Goal: Information Seeking & Learning: Check status

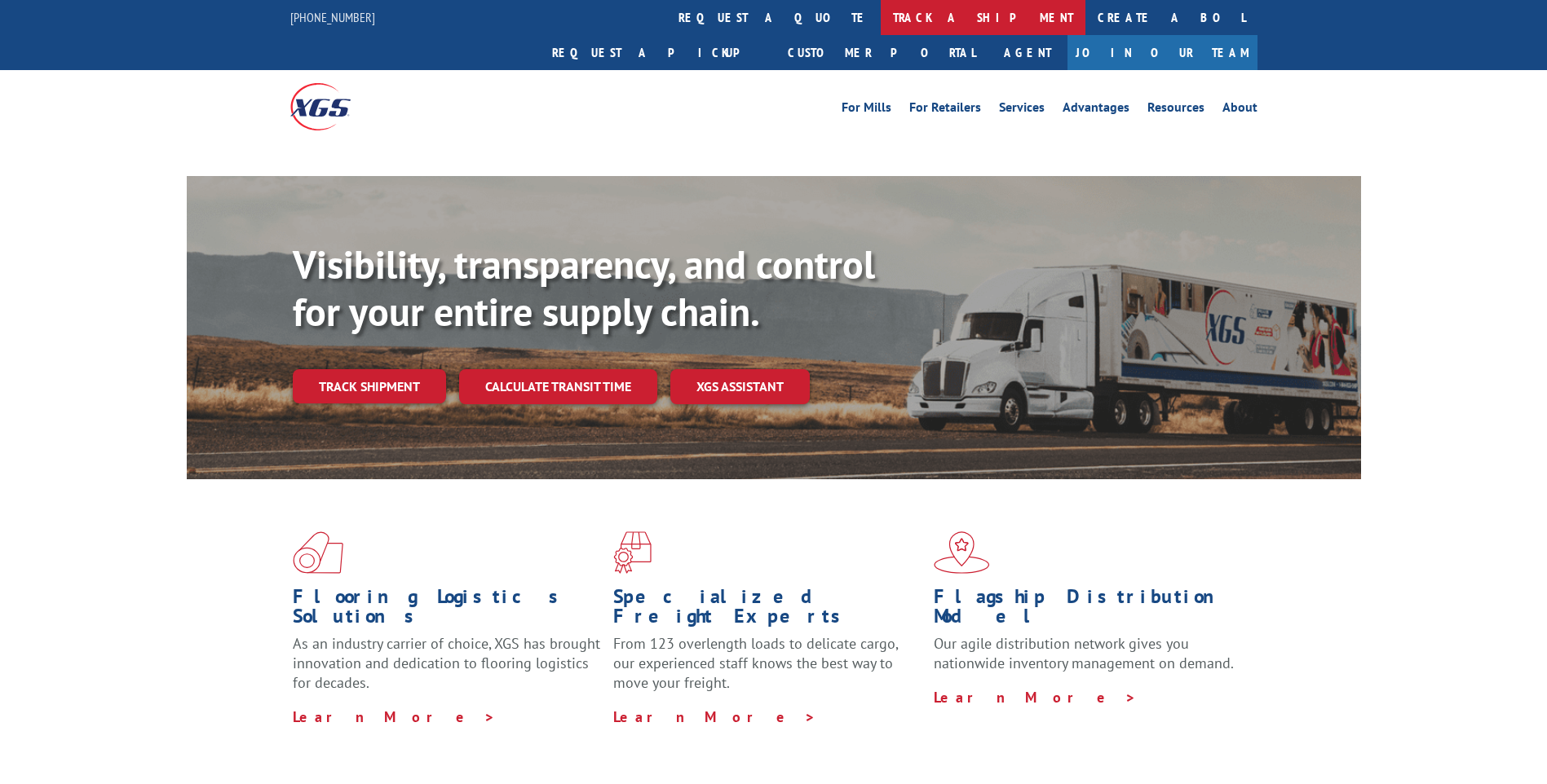
click at [881, 21] on link "track a shipment" at bounding box center [983, 18] width 204 height 35
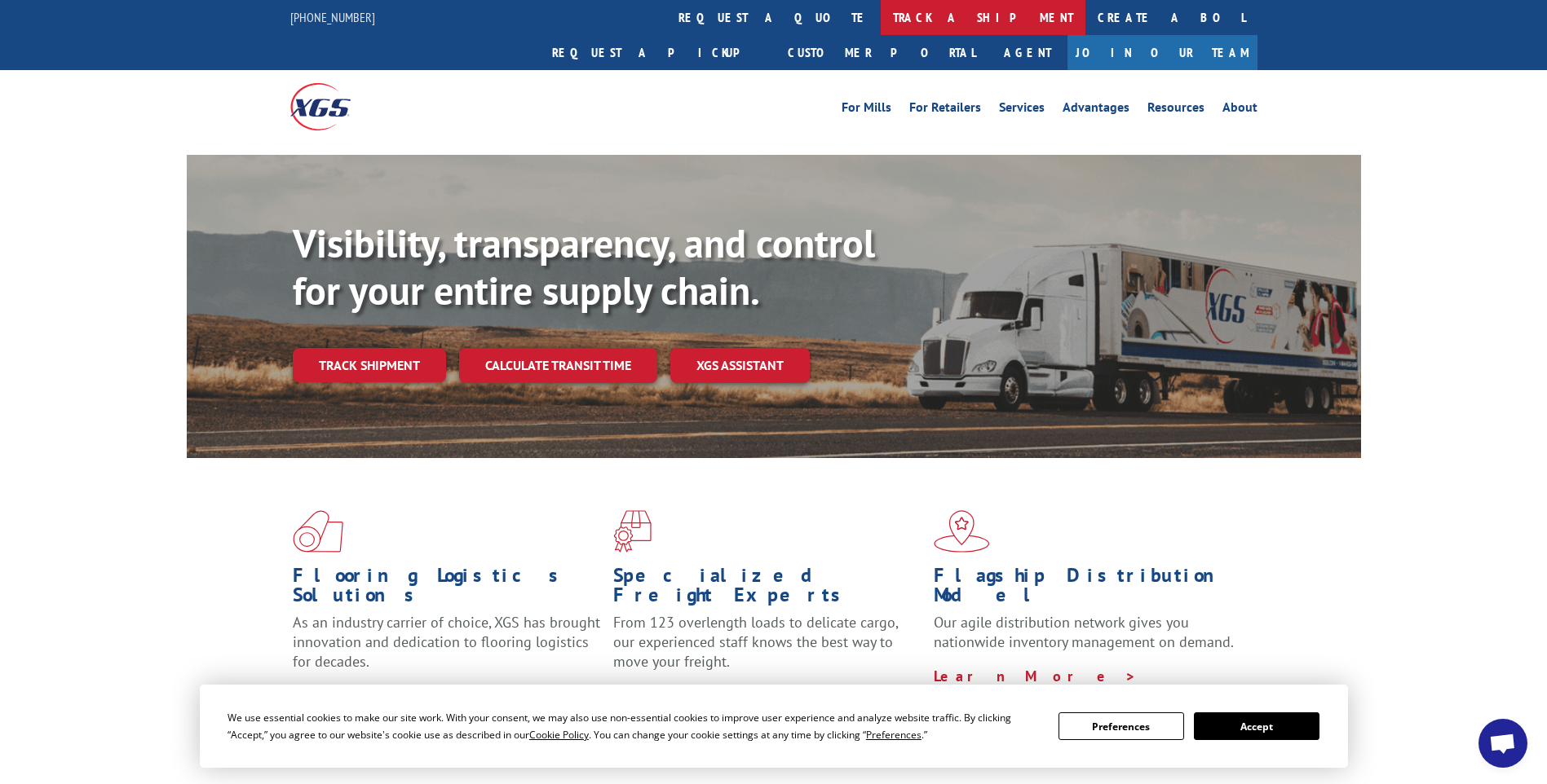
click at [881, 19] on link "track a shipment" at bounding box center [983, 18] width 204 height 35
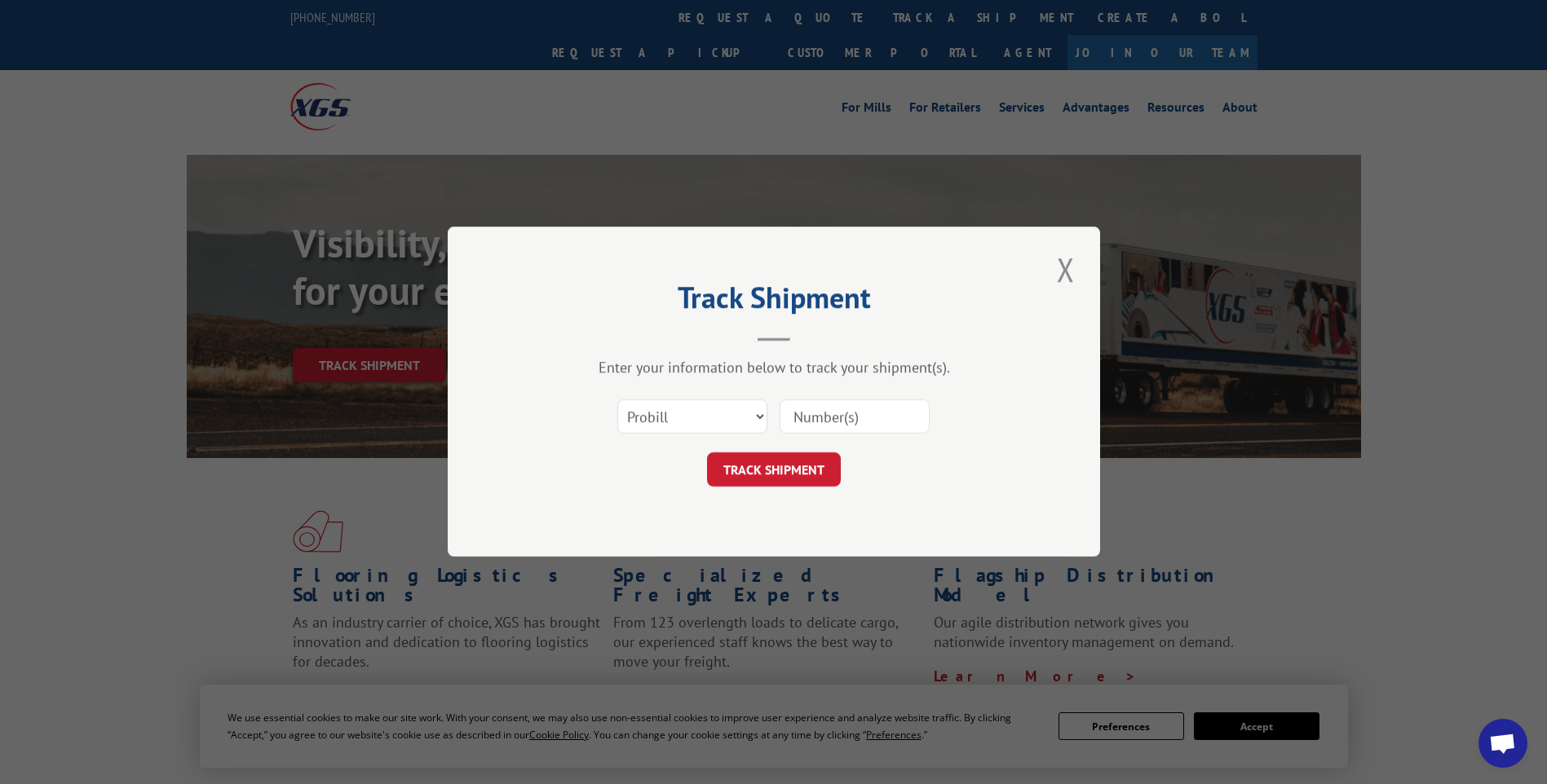
click at [822, 410] on input at bounding box center [854, 417] width 150 height 34
paste input "17538582"
type input "17538582"
click at [781, 464] on button "TRACK SHIPMENT" at bounding box center [774, 470] width 133 height 34
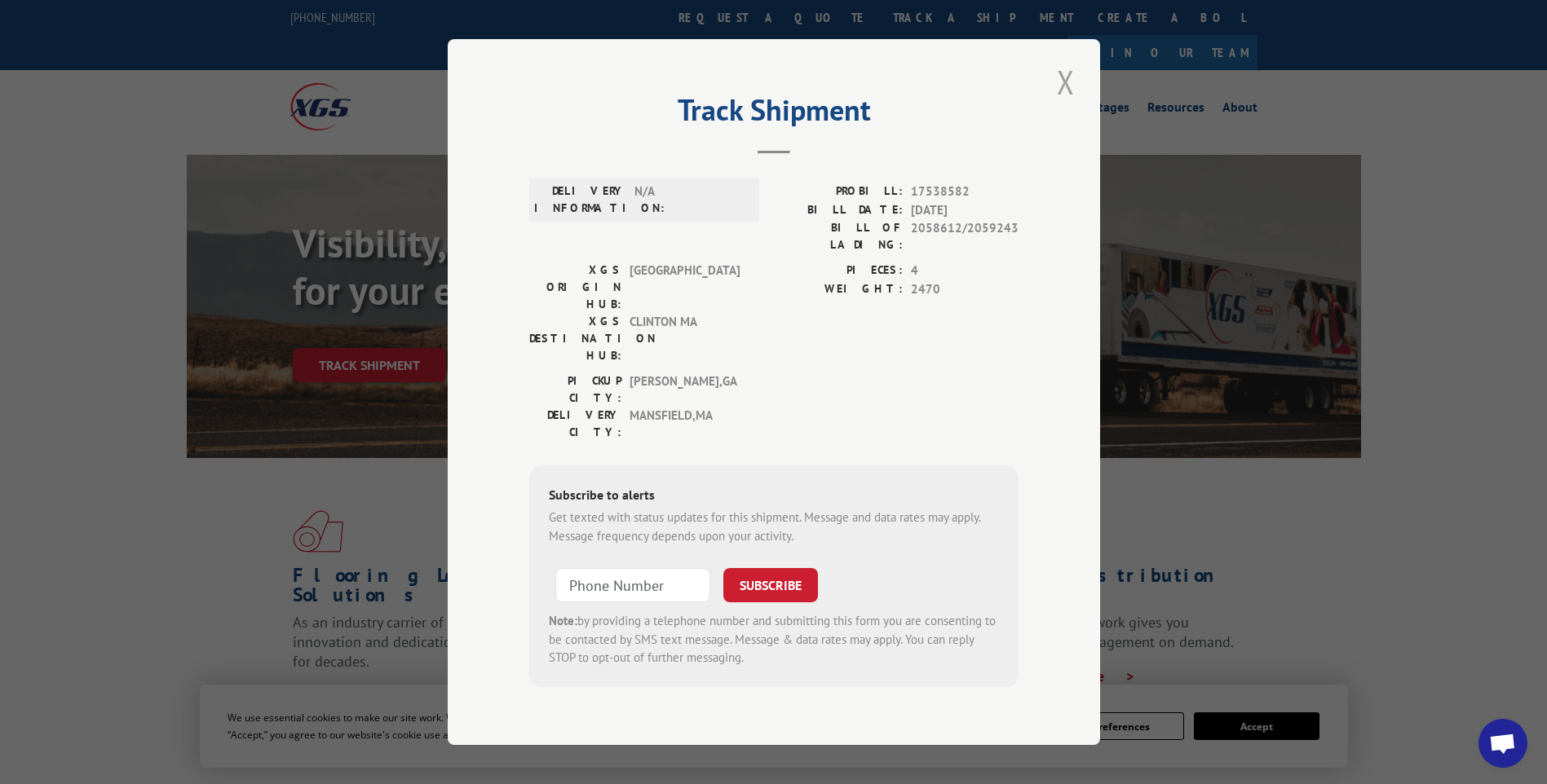
click at [1063, 104] on button "Close modal" at bounding box center [1065, 82] width 27 height 45
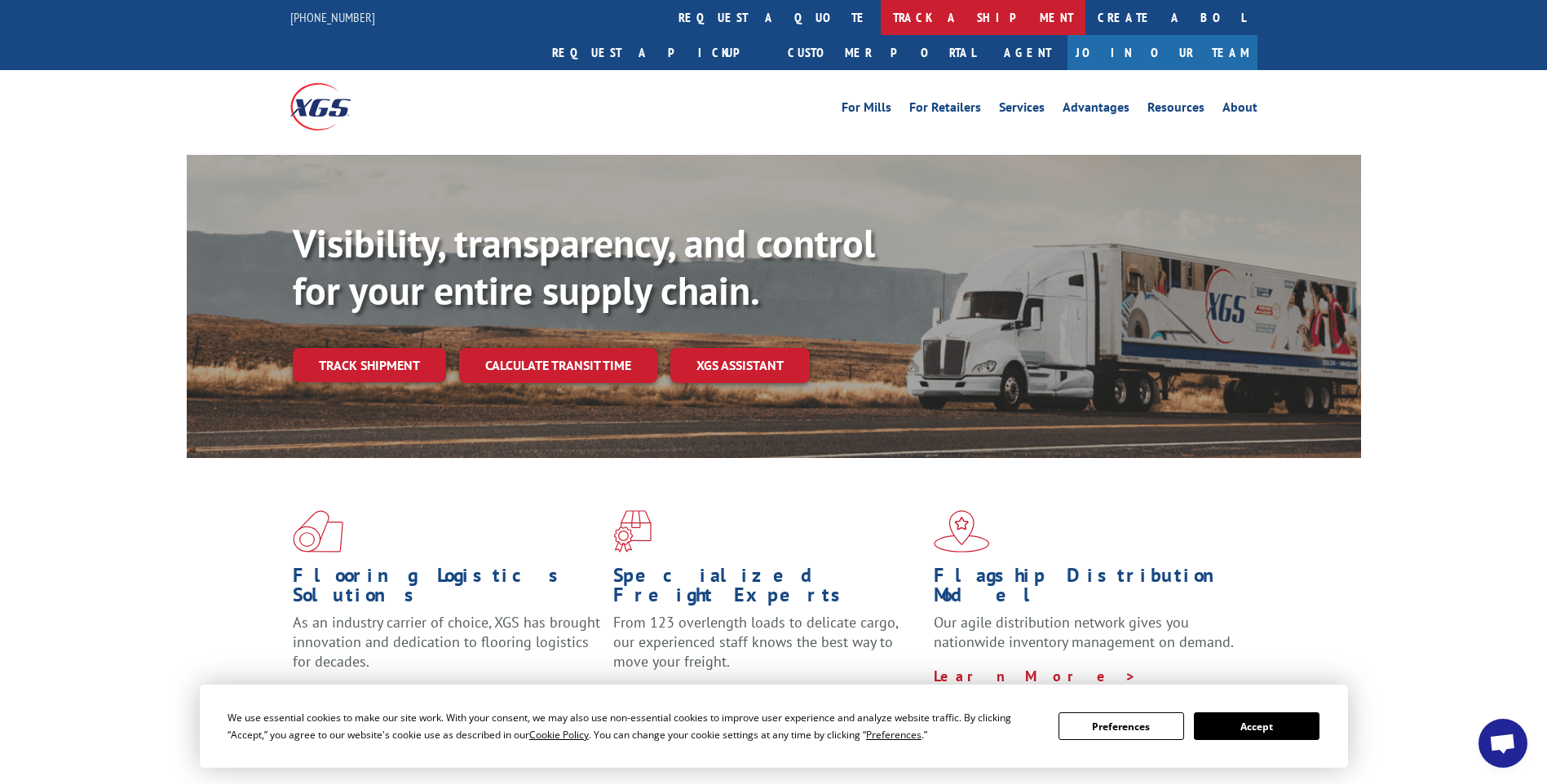
click at [881, 22] on link "track a shipment" at bounding box center [983, 18] width 204 height 35
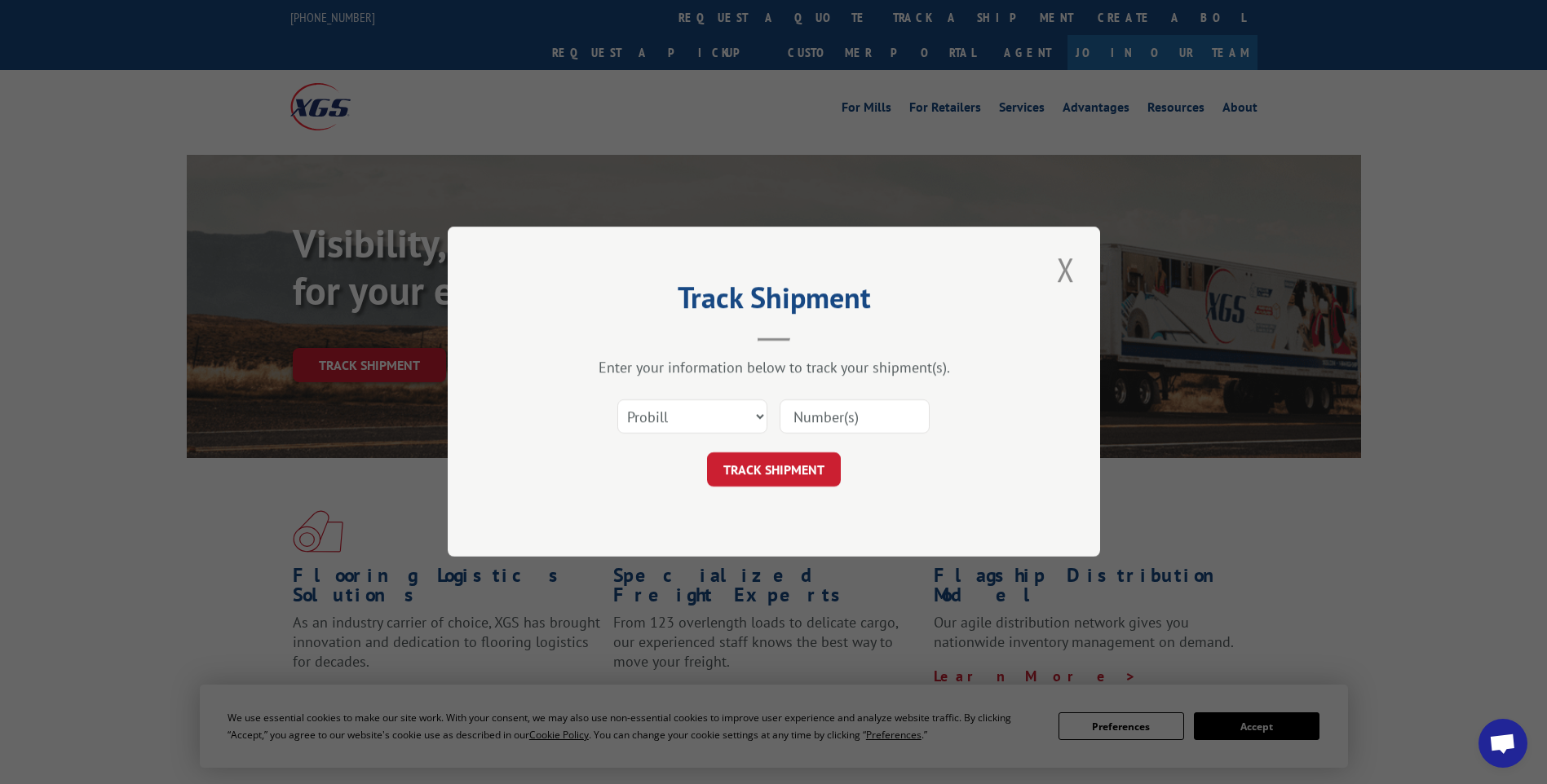
drag, startPoint x: 827, startPoint y: 419, endPoint x: 824, endPoint y: 427, distance: 8.5
click at [827, 419] on input at bounding box center [854, 417] width 150 height 34
paste input "17512932"
type input "17512932"
click at [781, 473] on button "TRACK SHIPMENT" at bounding box center [774, 470] width 133 height 34
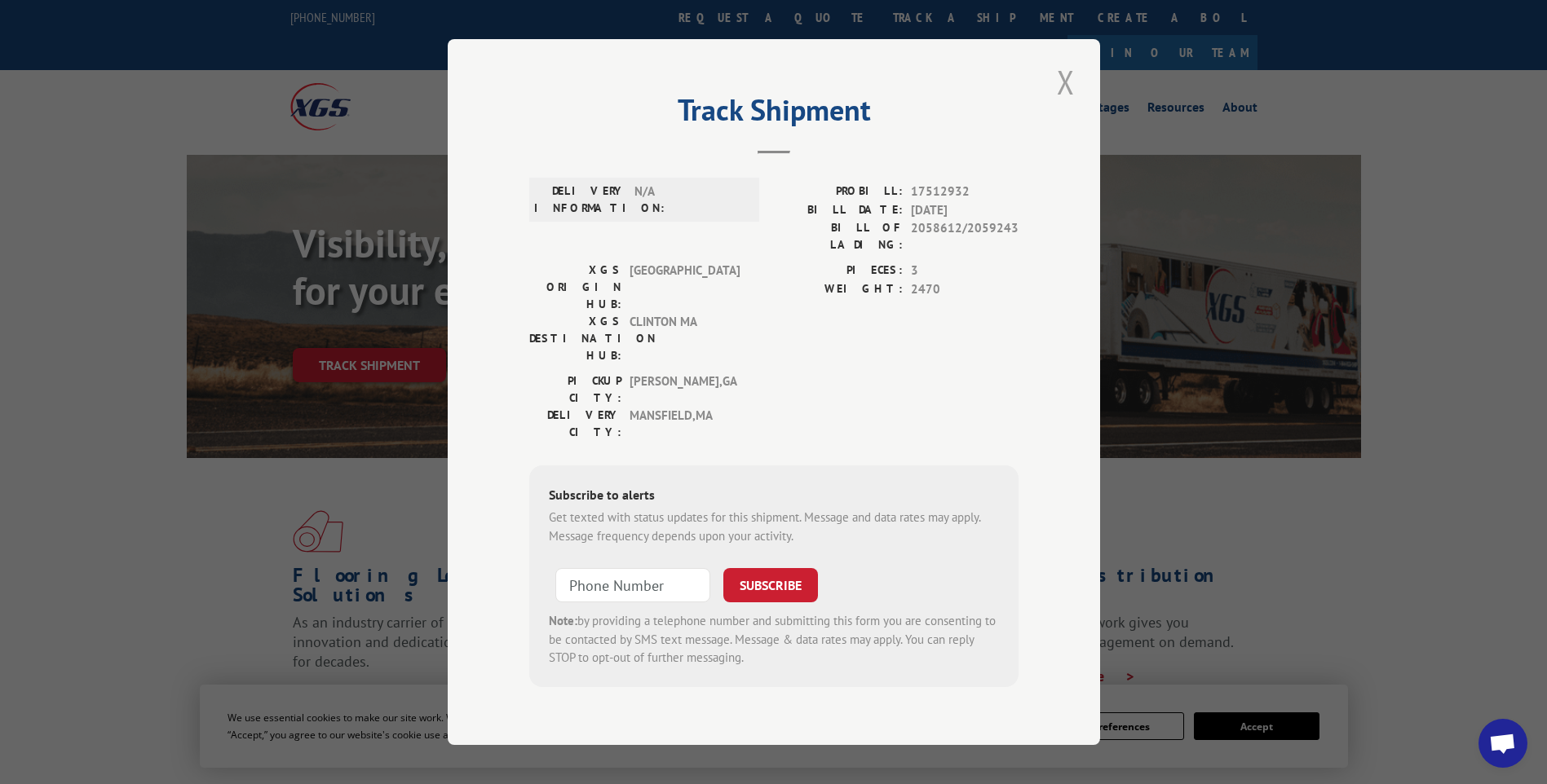
click at [1064, 104] on button "Close modal" at bounding box center [1065, 82] width 27 height 45
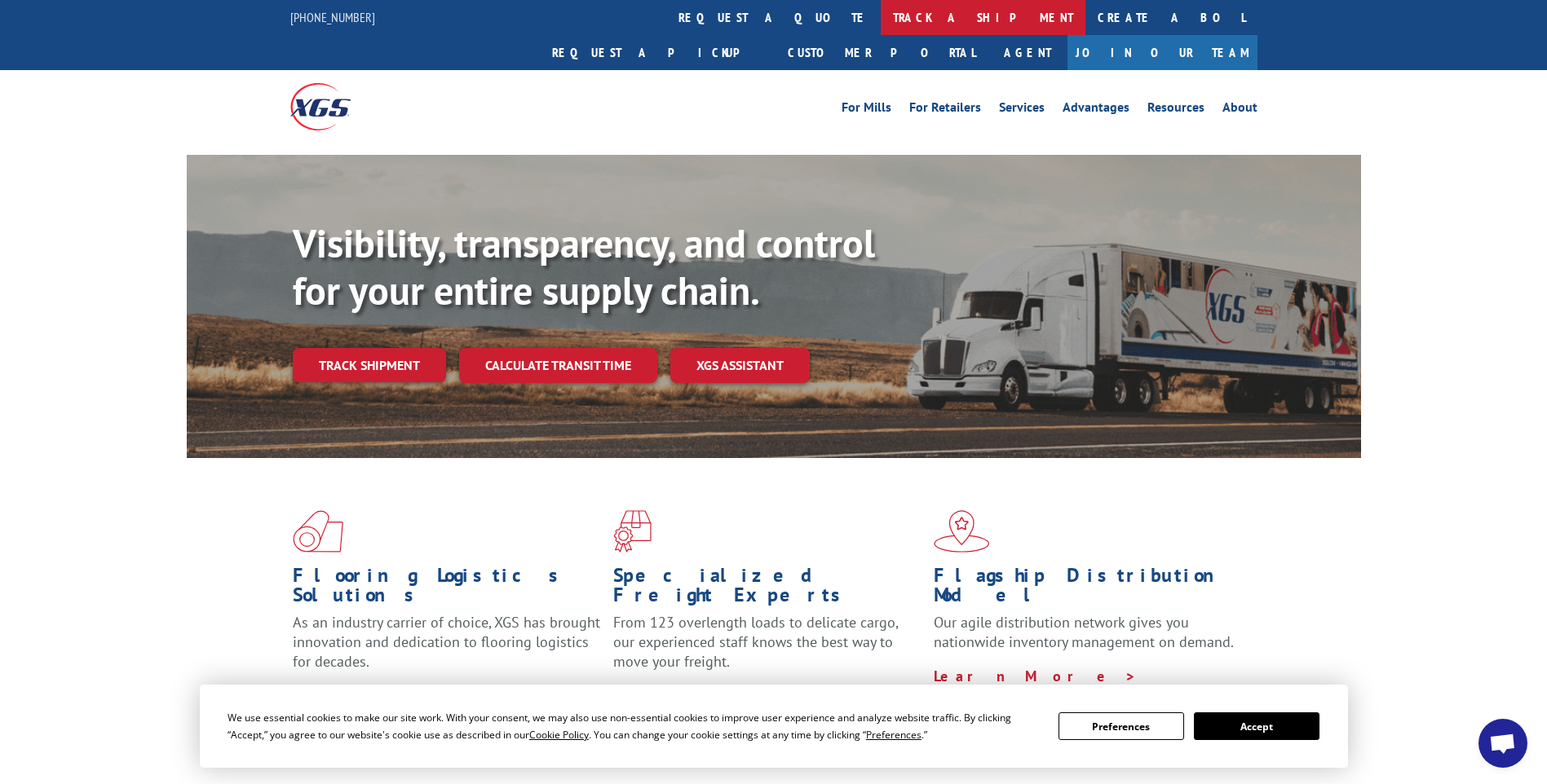
click at [881, 18] on link "track a shipment" at bounding box center [983, 18] width 204 height 35
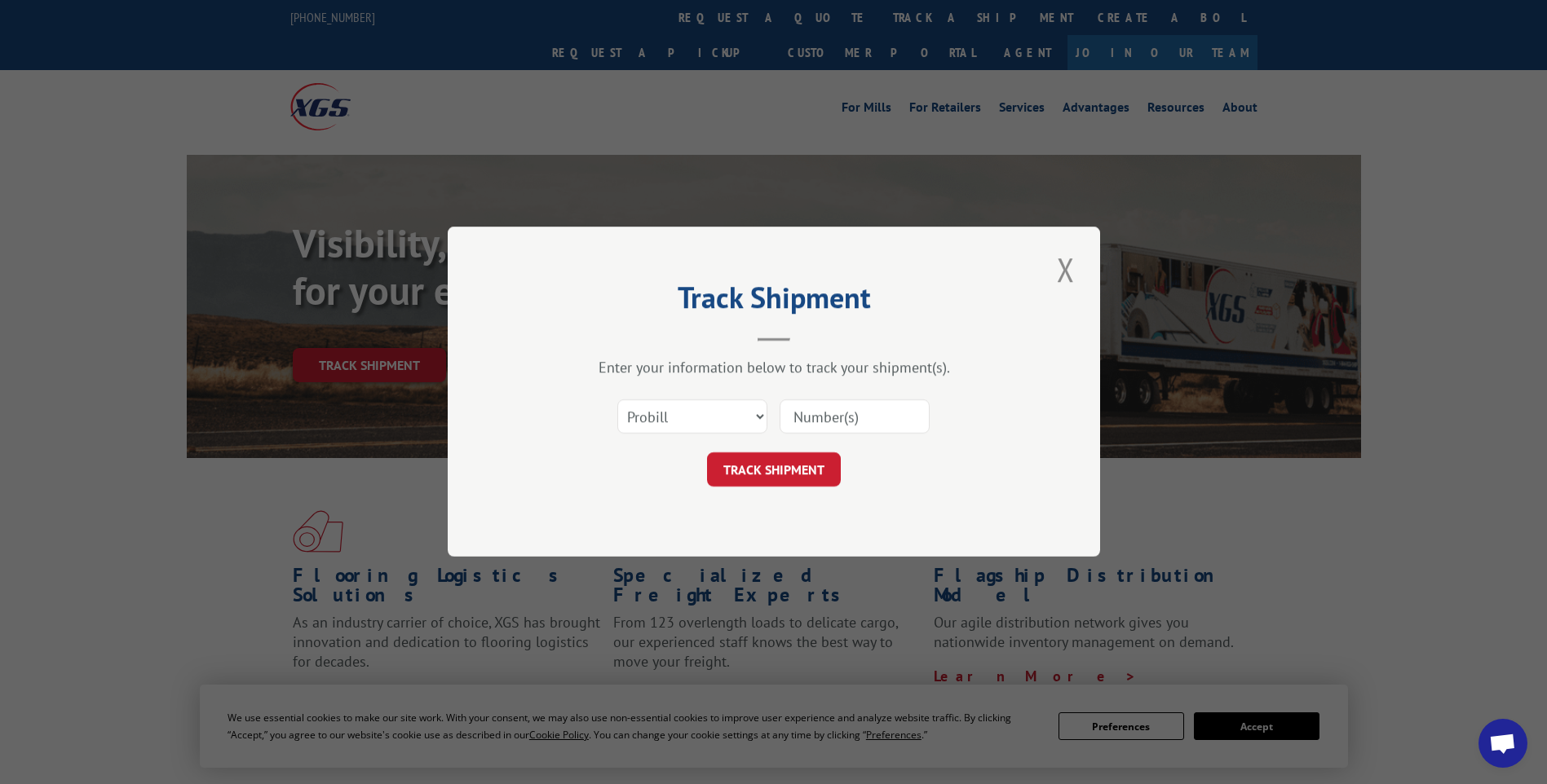
click at [805, 417] on input at bounding box center [854, 417] width 150 height 34
paste input "17513023"
type input "17513023"
click at [783, 466] on button "TRACK SHIPMENT" at bounding box center [774, 470] width 133 height 34
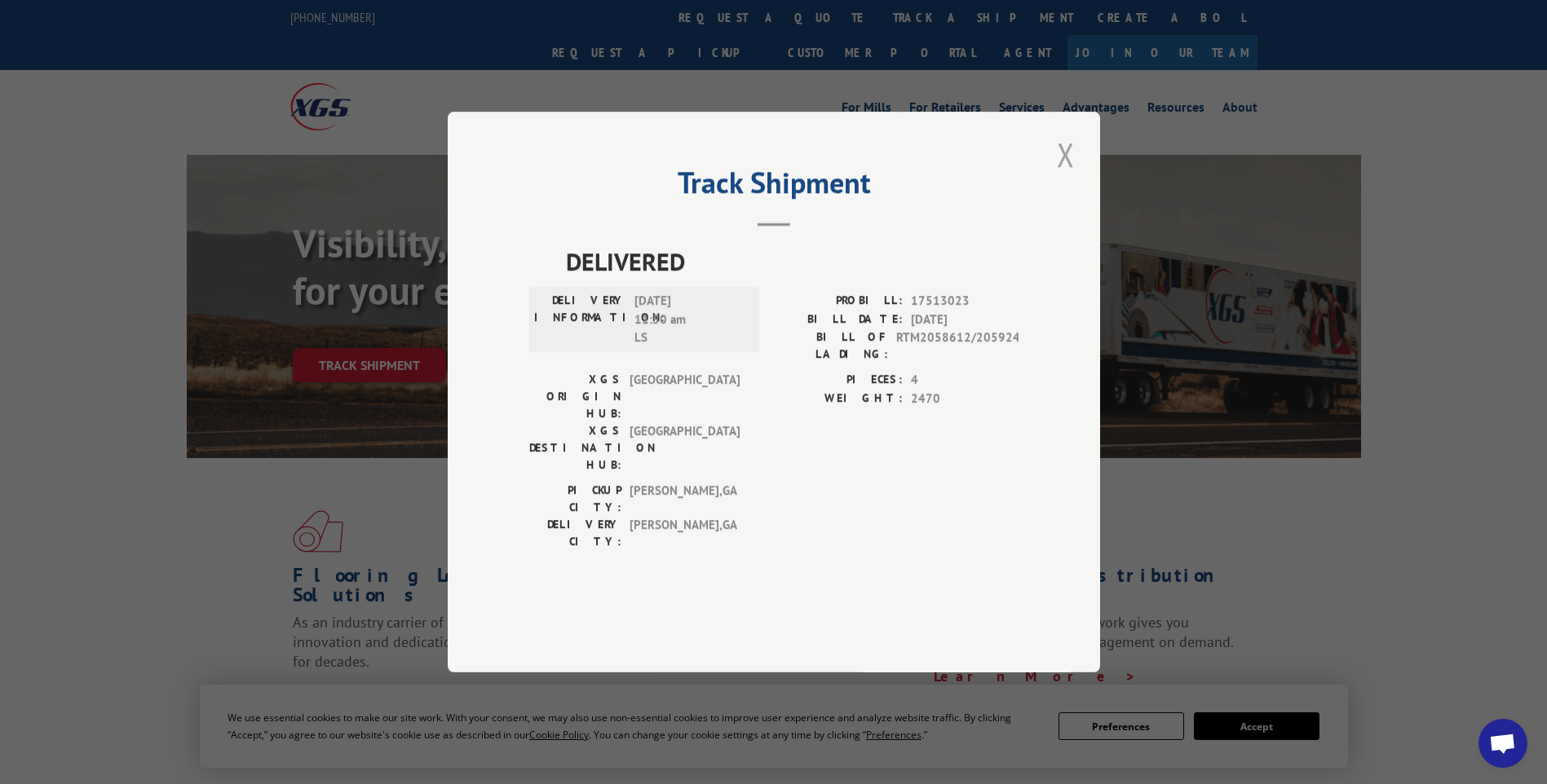
click at [1066, 177] on button "Close modal" at bounding box center [1065, 155] width 27 height 45
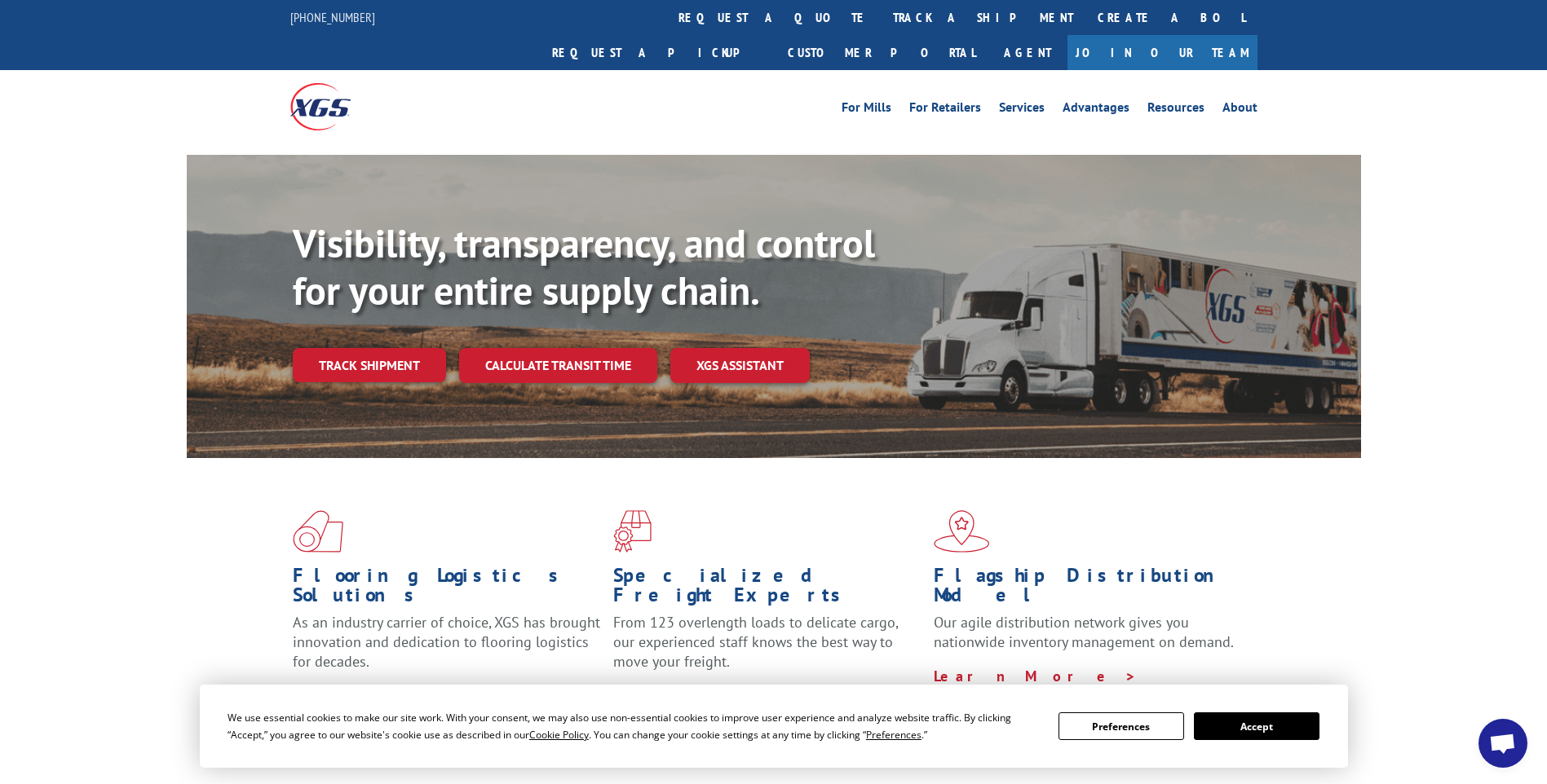
click at [881, 25] on link "track a shipment" at bounding box center [983, 18] width 204 height 35
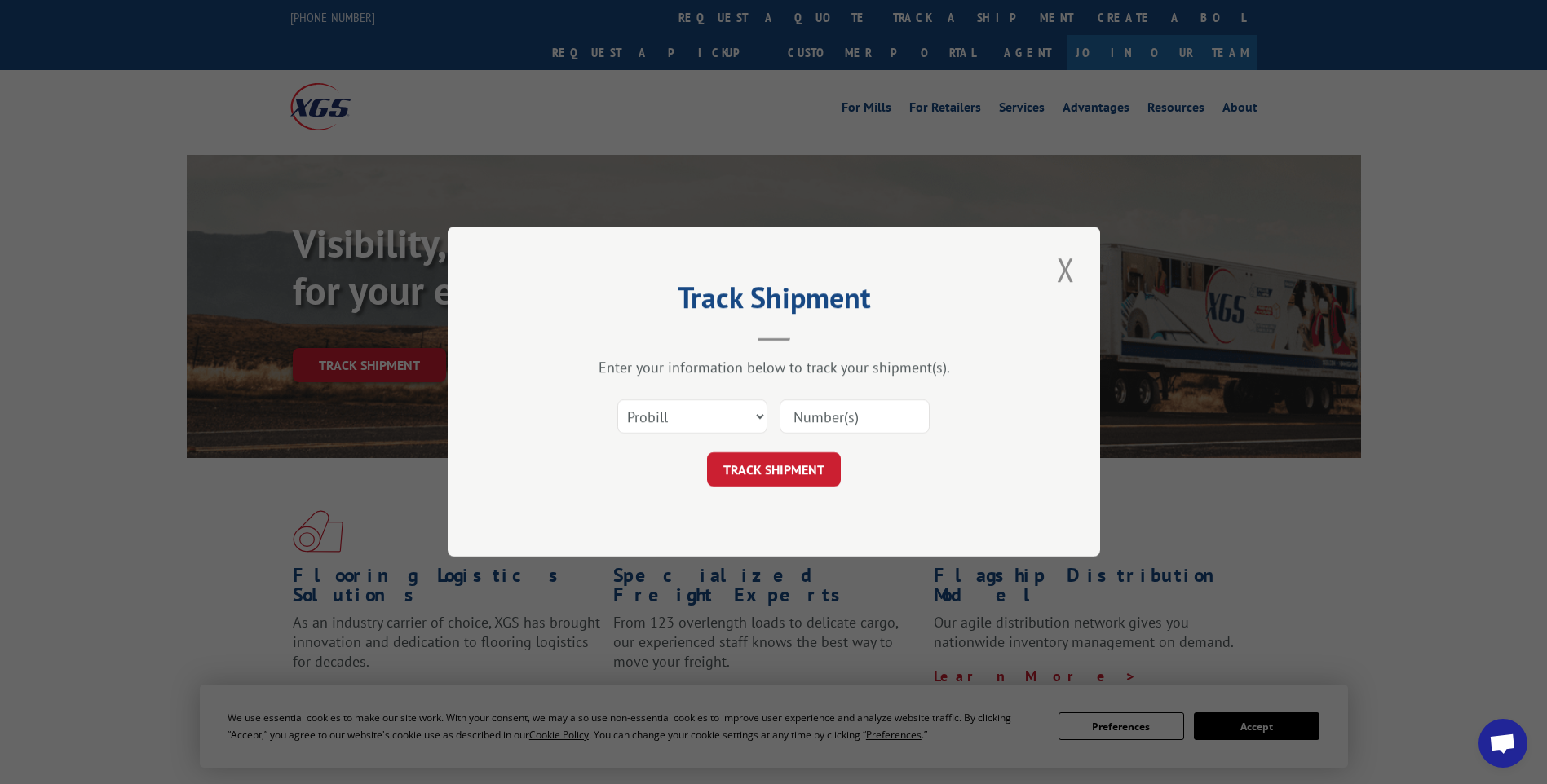
drag, startPoint x: 809, startPoint y: 415, endPoint x: 808, endPoint y: 427, distance: 12.0
click at [809, 415] on input at bounding box center [854, 417] width 150 height 34
paste input "17538582"
type input "17538582"
click at [783, 461] on button "TRACK SHIPMENT" at bounding box center [774, 470] width 133 height 34
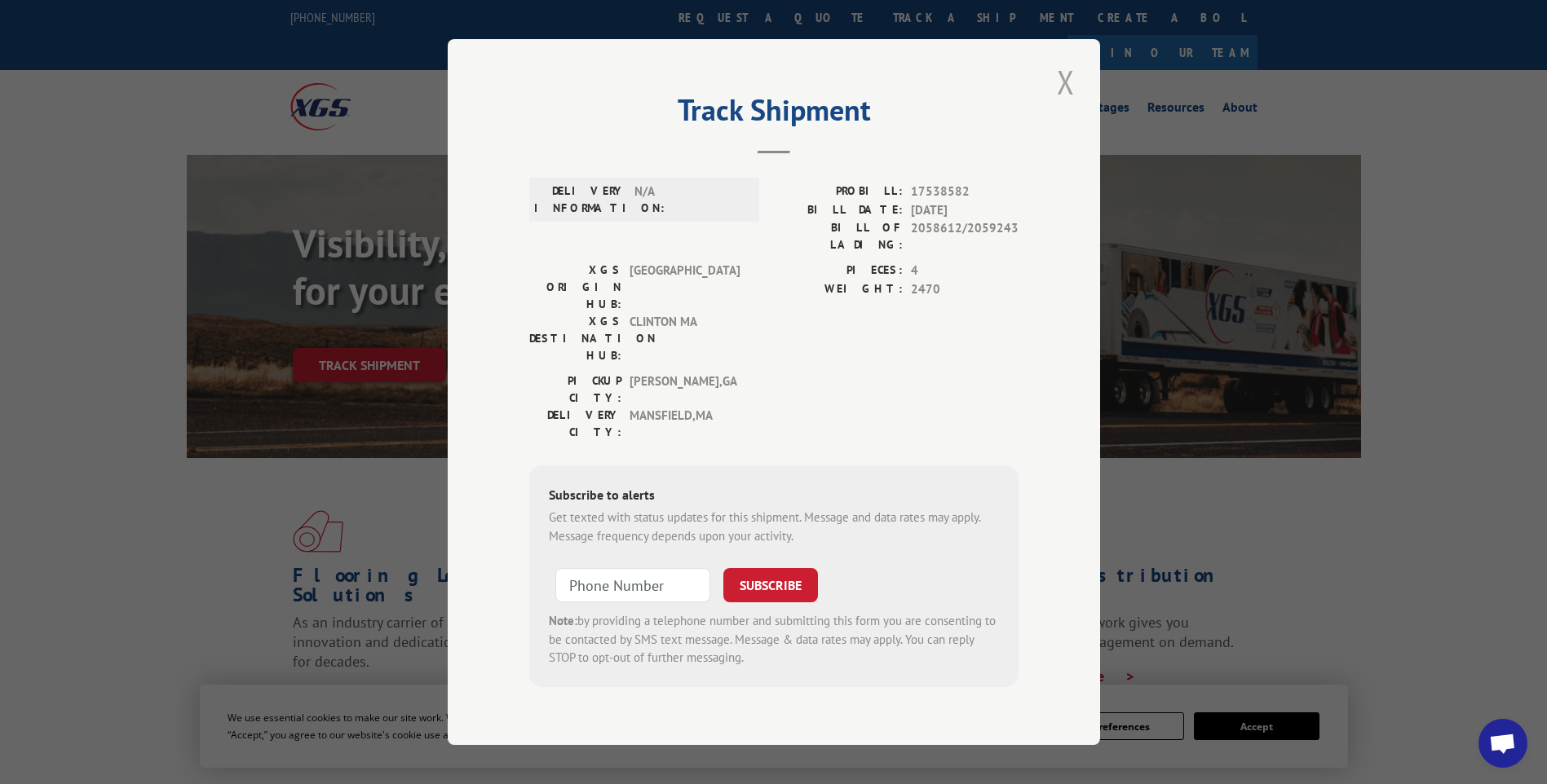
click at [1055, 104] on button "Close modal" at bounding box center [1065, 82] width 27 height 45
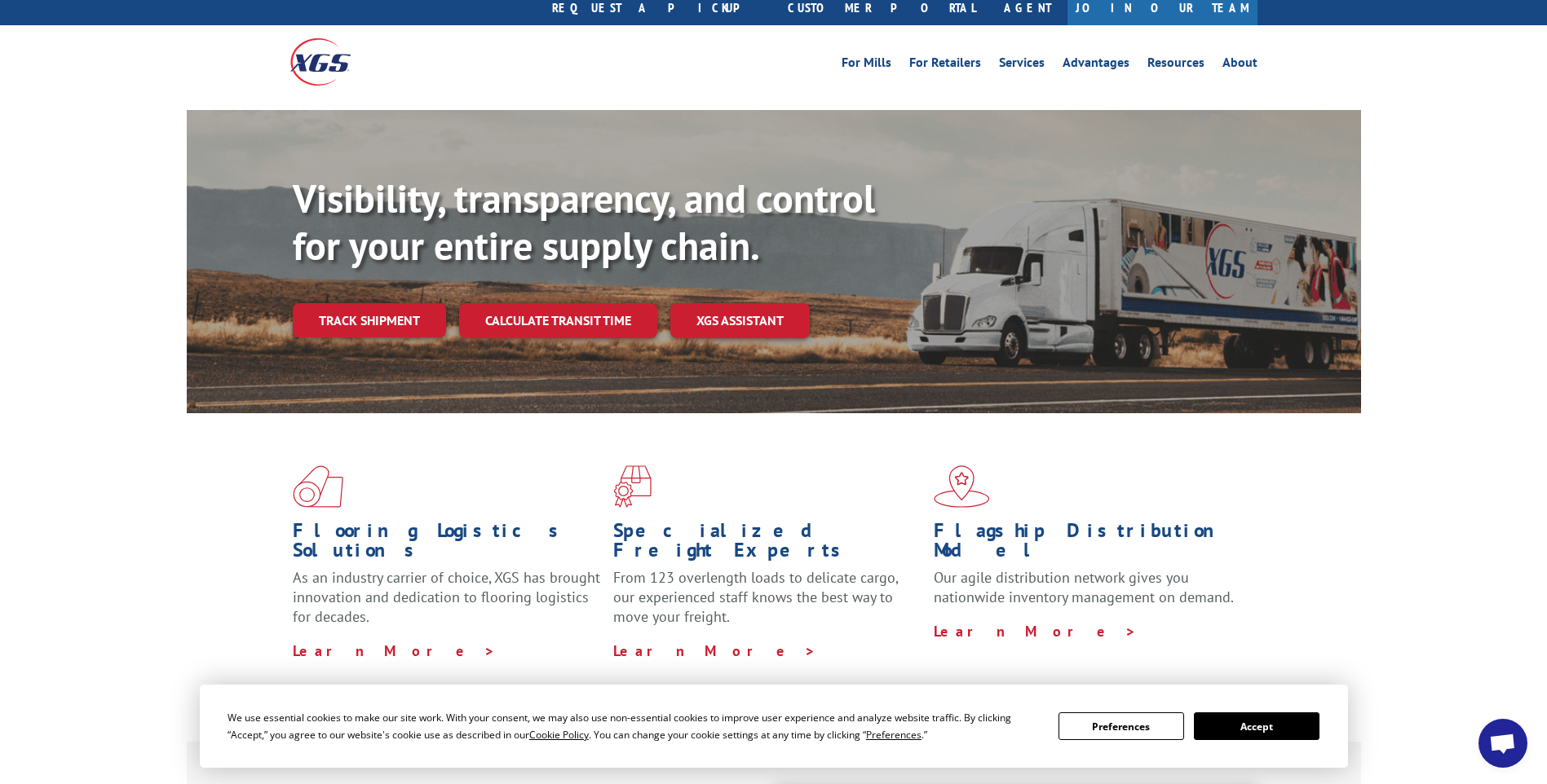
scroll to position [82, 0]
